Goal: Contribute content: Contribute content

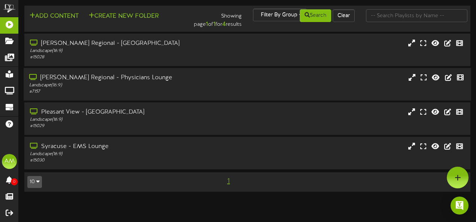
click at [103, 82] on div "Landscape ( 16:9 )" at bounding box center [116, 85] width 175 height 6
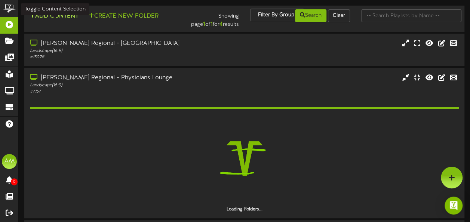
click at [70, 14] on button "Add Content" at bounding box center [54, 16] width 54 height 9
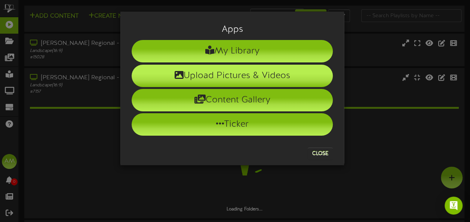
click at [212, 75] on li "Upload Pictures & Videos" at bounding box center [232, 76] width 201 height 22
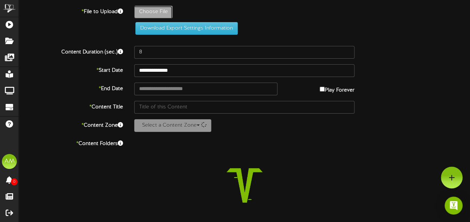
type input "**********"
type input "SavetheDateFlyer-2025OncologySymposium002pptxAutosaved"
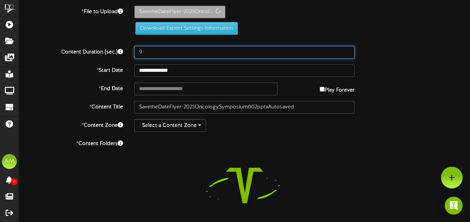
click at [347, 51] on input "9" at bounding box center [244, 52] width 220 height 13
click at [347, 51] on input "10" at bounding box center [244, 52] width 220 height 13
click at [347, 51] on input "11" at bounding box center [244, 52] width 220 height 13
click at [347, 51] on input "12" at bounding box center [244, 52] width 220 height 13
click at [347, 51] on input "13" at bounding box center [244, 52] width 220 height 13
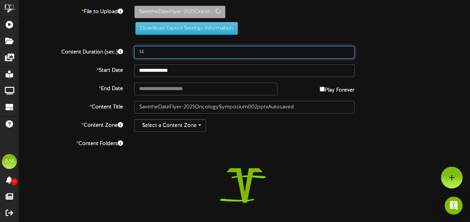
click at [347, 51] on input "14" at bounding box center [244, 52] width 220 height 13
type input "15"
click at [347, 51] on input "15" at bounding box center [244, 52] width 220 height 13
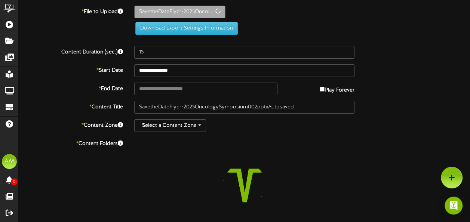
click at [374, 116] on div "**********" at bounding box center [245, 140] width 452 height 269
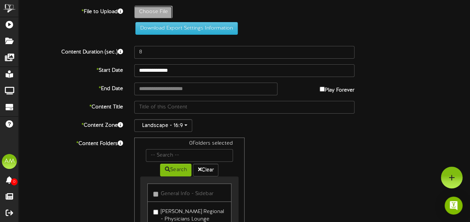
type input "**********"
type input "SavetheDateFlyer-2025OncologySymposium002pptxAutosaved"
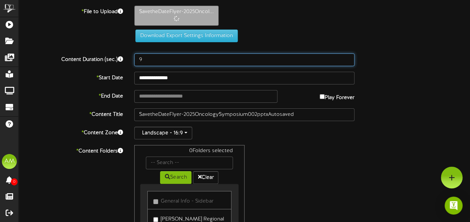
click at [349, 57] on input "9" at bounding box center [244, 60] width 220 height 13
click at [349, 57] on input "10" at bounding box center [244, 60] width 220 height 13
click at [349, 57] on input "11" at bounding box center [244, 60] width 220 height 13
click at [349, 57] on input "13" at bounding box center [244, 60] width 220 height 13
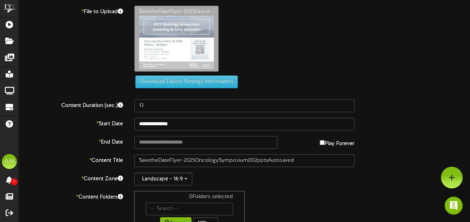
click at [349, 57] on div "SavetheDateFlyer-2025Oncol..." at bounding box center [302, 41] width 347 height 70
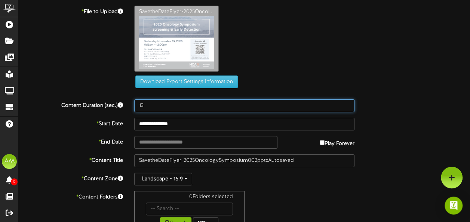
drag, startPoint x: 349, startPoint y: 57, endPoint x: 347, endPoint y: 103, distance: 46.4
click at [347, 103] on input "13" at bounding box center [244, 106] width 220 height 13
click at [347, 103] on input "14" at bounding box center [244, 106] width 220 height 13
type input "15"
click at [347, 103] on input "15" at bounding box center [244, 106] width 220 height 13
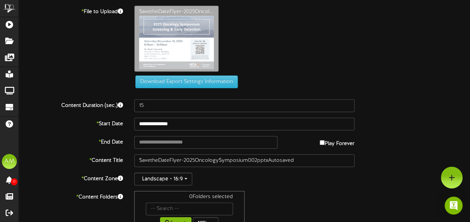
click at [370, 115] on div "**********" at bounding box center [245, 187] width 452 height 362
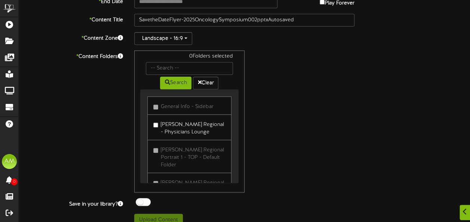
scroll to position [149, 0]
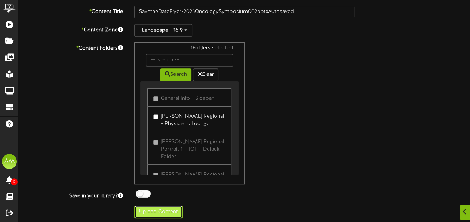
click at [158, 212] on button "Upload Content" at bounding box center [158, 212] width 49 height 13
type input "**********"
